Goal: Find specific page/section: Find specific page/section

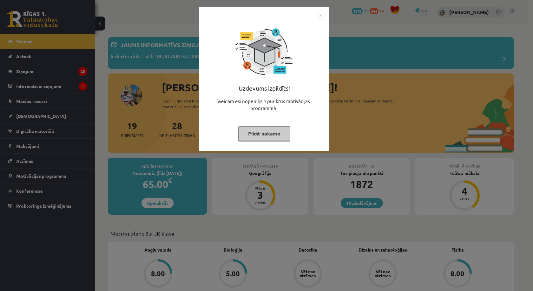
click at [268, 134] on button "Pildīt nākamo" at bounding box center [264, 133] width 52 height 15
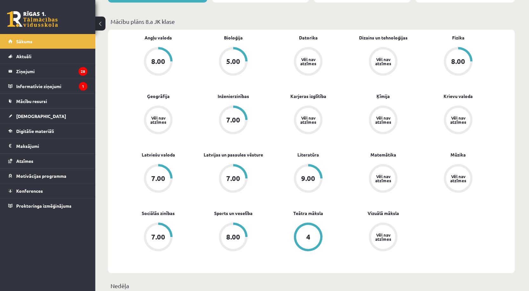
scroll to position [106, 0]
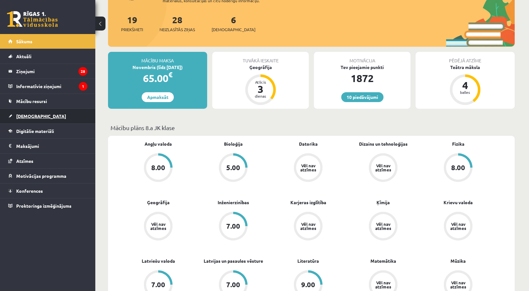
click at [41, 113] on link "[DEMOGRAPHIC_DATA]" at bounding box center [47, 116] width 79 height 15
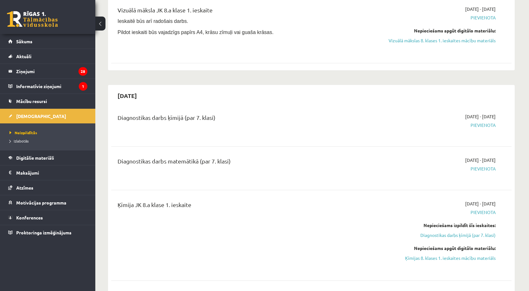
scroll to position [460, 0]
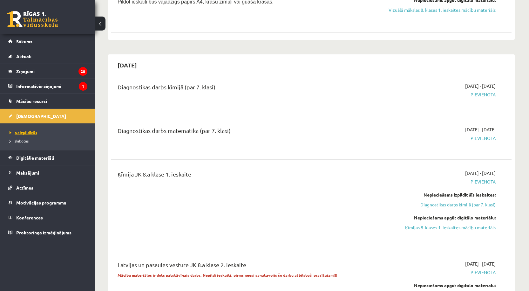
click at [26, 131] on span "Neizpildītās" at bounding box center [24, 132] width 28 height 5
click at [20, 141] on span "Izlabotās" at bounding box center [19, 140] width 19 height 5
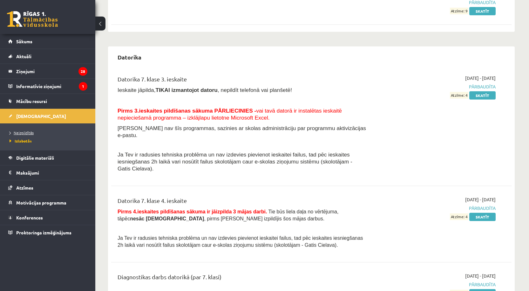
click at [23, 132] on span "Neizpildītās" at bounding box center [22, 132] width 24 height 5
